Goal: Information Seeking & Learning: Learn about a topic

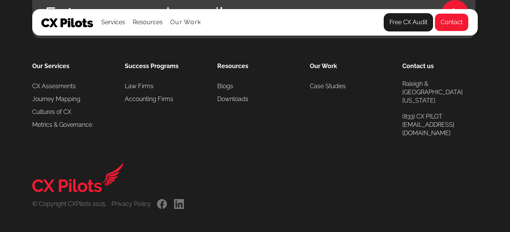
scroll to position [2207, 0]
click at [58, 110] on link "Cultures of CX" at bounding box center [51, 111] width 39 height 13
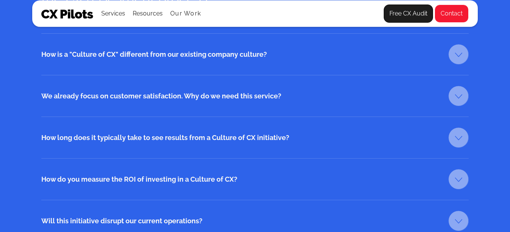
scroll to position [1212, 0]
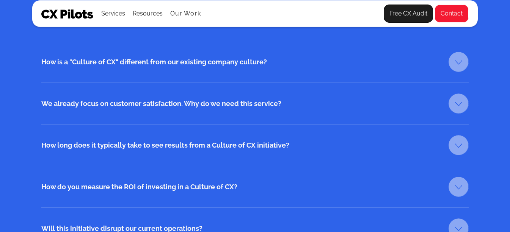
click at [458, 57] on link at bounding box center [458, 62] width 20 height 20
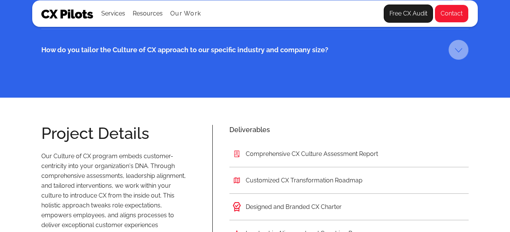
scroll to position [1591, 0]
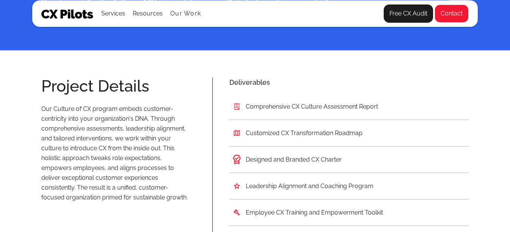
drag, startPoint x: 329, startPoint y: 161, endPoint x: 349, endPoint y: 161, distance: 19.3
click at [349, 161] on div "Designed and Branded CX Charter" at bounding box center [348, 160] width 239 height 27
drag, startPoint x: 323, startPoint y: 161, endPoint x: 332, endPoint y: 162, distance: 9.2
click at [332, 162] on div "Designed and Branded CX Charter" at bounding box center [294, 160] width 96 height 8
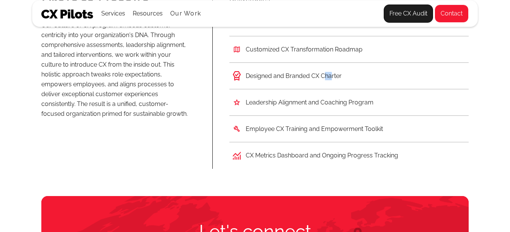
scroll to position [1665, 0]
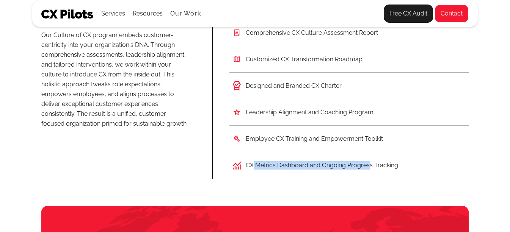
drag, startPoint x: 253, startPoint y: 161, endPoint x: 355, endPoint y: 155, distance: 102.1
click at [369, 171] on div "CX Metrics Dashboard and Ongoing Progress Tracking" at bounding box center [348, 165] width 239 height 27
drag, startPoint x: 314, startPoint y: 139, endPoint x: 388, endPoint y: 137, distance: 73.5
click at [394, 144] on div "Employee CX Training and Empowerment Toolkit" at bounding box center [348, 139] width 239 height 27
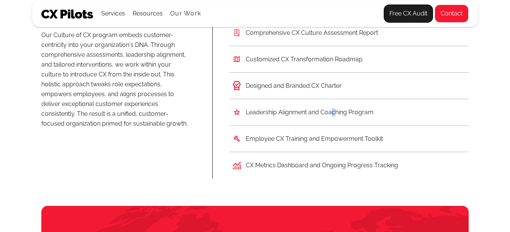
drag, startPoint x: 334, startPoint y: 114, endPoint x: 344, endPoint y: 116, distance: 9.6
click at [342, 116] on div "Leadership Alignment and Coaching Program" at bounding box center [310, 112] width 128 height 8
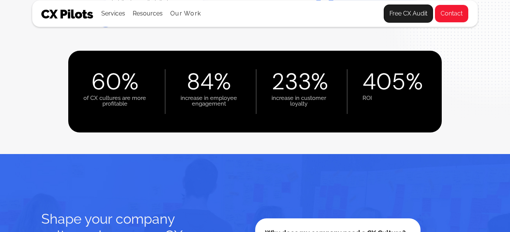
scroll to position [112, 0]
